Goal: Transaction & Acquisition: Purchase product/service

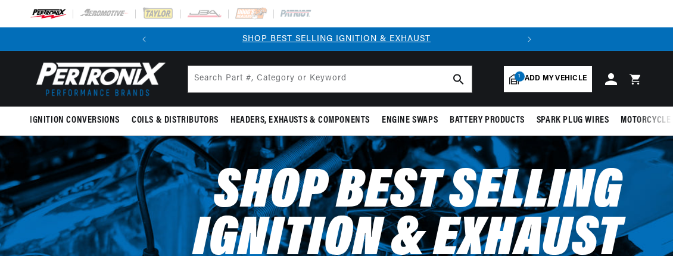
select select "1950"
select select "Ford"
select select "Deluxe"
select select "3.9L"
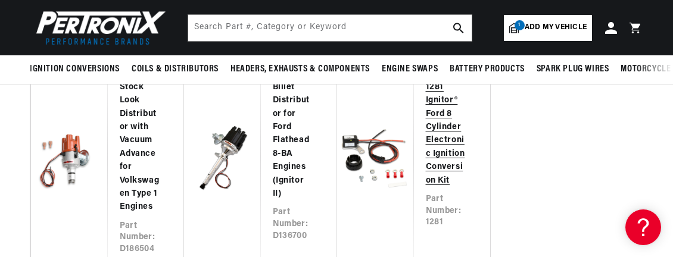
click at [465, 129] on link "PerTronix 1281 Ignitor® Ford 8 Cylinder Electronic Ignition Conversion Kit" at bounding box center [446, 128] width 41 height 120
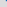
scroll to position [0, 45]
